Goal: Task Accomplishment & Management: Manage account settings

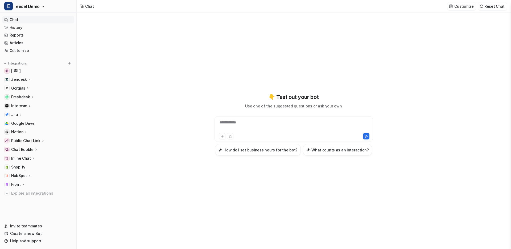
click at [118, 89] on div "**********" at bounding box center [294, 131] width 434 height 236
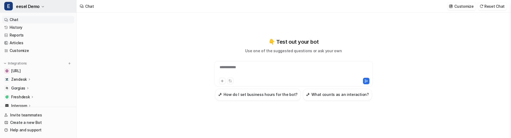
click at [31, 9] on span "eesel Demo" at bounding box center [28, 6] width 24 height 7
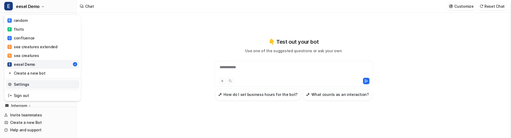
click at [28, 82] on link "Settings" at bounding box center [42, 84] width 73 height 9
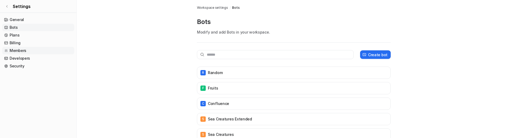
click at [40, 48] on link "Members" at bounding box center [38, 50] width 72 height 7
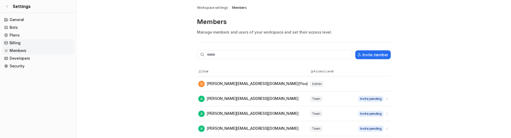
click at [49, 41] on link "Billing" at bounding box center [38, 42] width 72 height 7
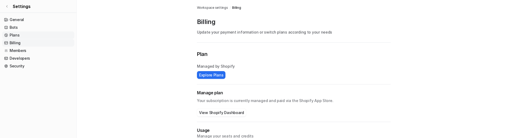
click at [46, 33] on link "Plans" at bounding box center [38, 34] width 72 height 7
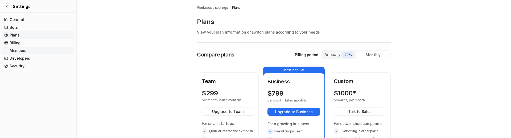
click at [44, 50] on link "Members" at bounding box center [38, 50] width 72 height 7
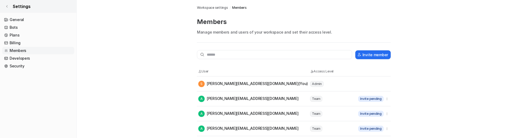
click at [47, 10] on link "Settings" at bounding box center [38, 6] width 76 height 13
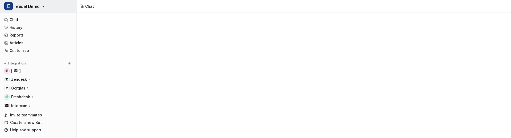
click at [31, 7] on span "eesel Demo" at bounding box center [28, 6] width 24 height 7
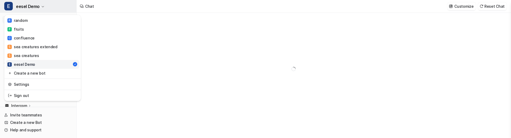
click at [32, 6] on span "eesel Demo" at bounding box center [28, 6] width 24 height 7
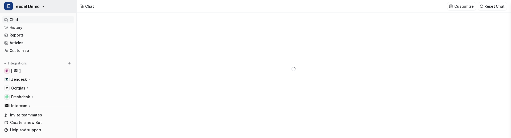
type textarea "**********"
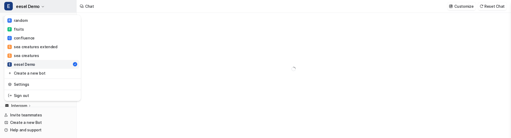
click at [32, 6] on span "eesel Demo" at bounding box center [28, 6] width 24 height 7
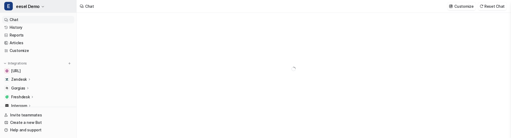
click at [32, 6] on span "eesel Demo" at bounding box center [28, 6] width 24 height 7
click at [42, 10] on button "E eesel Demo" at bounding box center [38, 6] width 76 height 13
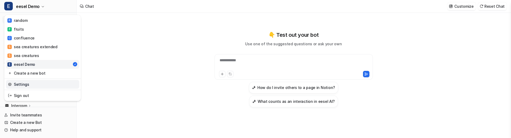
click at [24, 83] on link "Settings" at bounding box center [42, 84] width 73 height 9
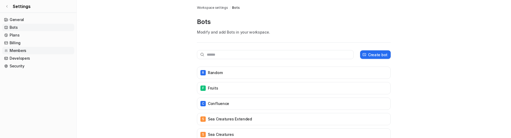
click at [19, 47] on link "Members" at bounding box center [38, 50] width 72 height 7
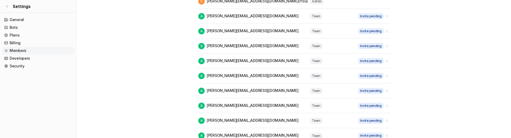
scroll to position [84, 0]
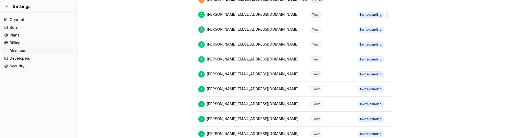
click at [386, 17] on button "button" at bounding box center [387, 14] width 5 height 7
click at [386, 15] on icon "button" at bounding box center [387, 15] width 4 height 4
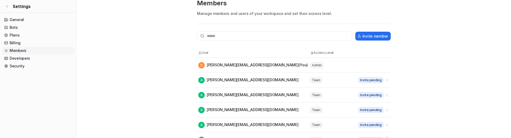
scroll to position [0, 0]
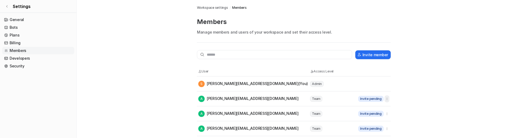
click at [388, 97] on icon "button" at bounding box center [387, 99] width 4 height 4
click at [149, 73] on main "Workspace settings / Members Members Manage members and users of your workspace…" at bounding box center [294, 112] width 434 height 225
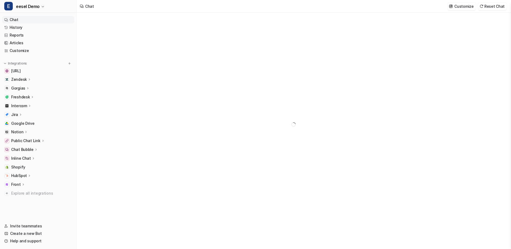
type textarea "**********"
